Goal: Information Seeking & Learning: Learn about a topic

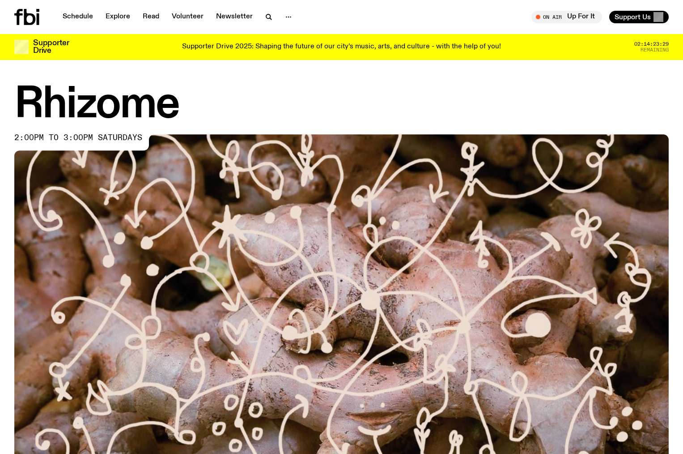
click at [177, 115] on h1 "Rhizome" at bounding box center [341, 105] width 654 height 40
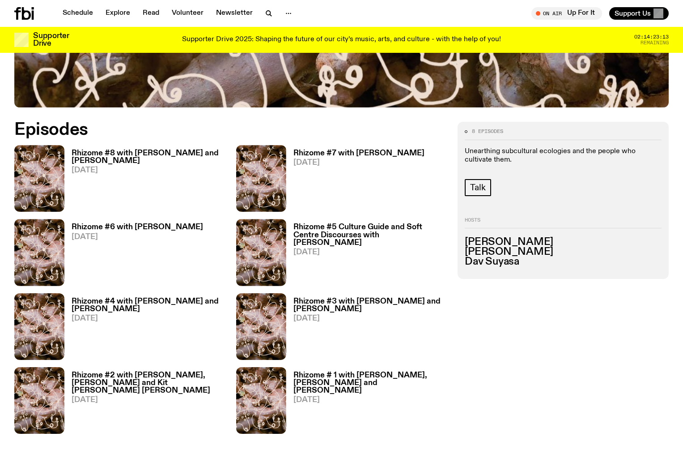
scroll to position [384, 0]
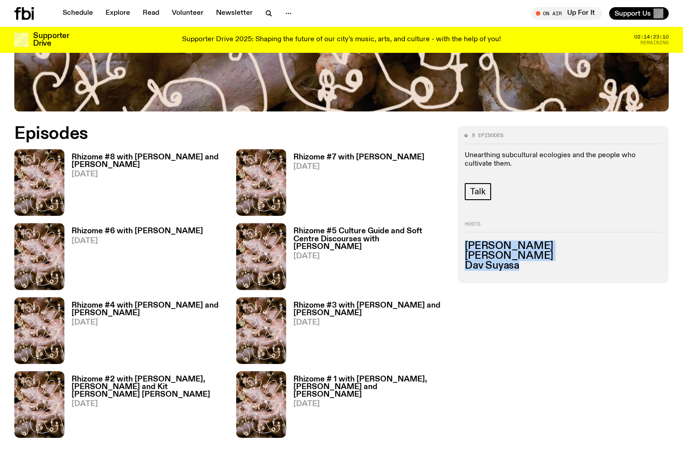
drag, startPoint x: 524, startPoint y: 265, endPoint x: 459, endPoint y: 242, distance: 68.2
click at [459, 242] on div "8 episodes Unearthing subcultural ecologies and the people who cultivate them. …" at bounding box center [563, 204] width 211 height 157
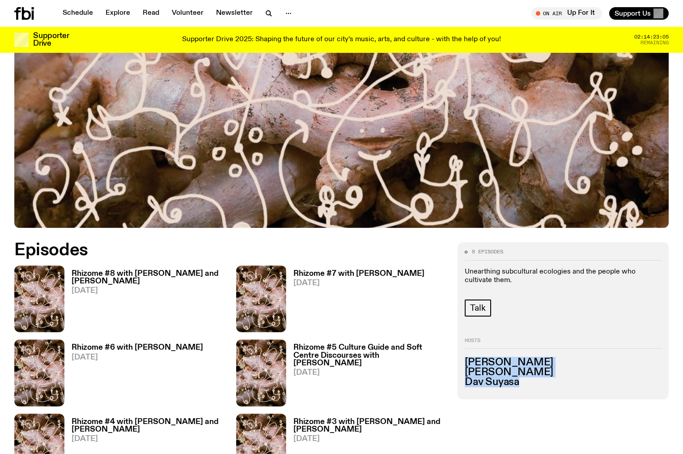
scroll to position [302, 0]
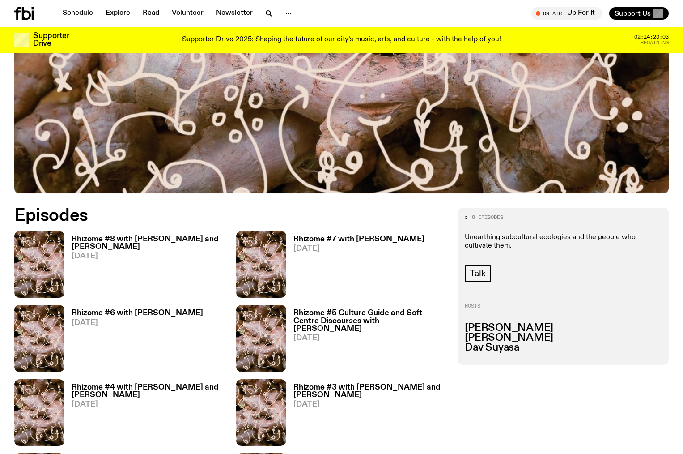
click at [500, 242] on p "Unearthing subcultural ecologies and the people who cultivate them." at bounding box center [563, 241] width 197 height 17
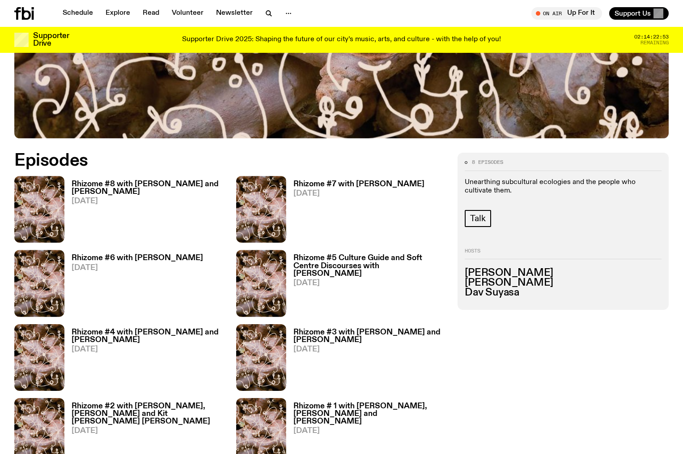
scroll to position [373, 0]
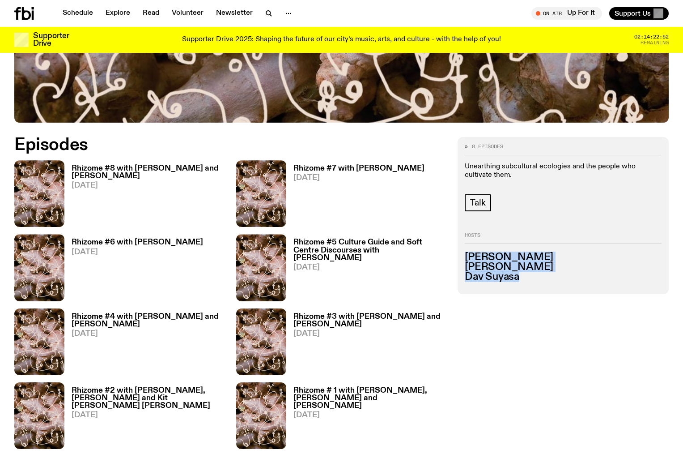
drag, startPoint x: 517, startPoint y: 279, endPoint x: 463, endPoint y: 258, distance: 57.6
click at [463, 258] on div "8 episodes Unearthing subcultural ecologies and the people who cultivate them. …" at bounding box center [563, 215] width 211 height 157
copy ul "[PERSON_NAME] [PERSON_NAME]"
click at [539, 274] on h3 "Dav Suyasa" at bounding box center [563, 277] width 197 height 10
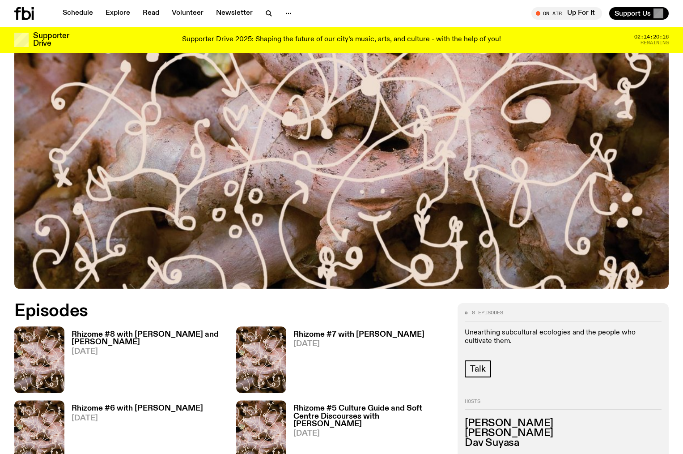
scroll to position [193, 0]
